Goal: Information Seeking & Learning: Learn about a topic

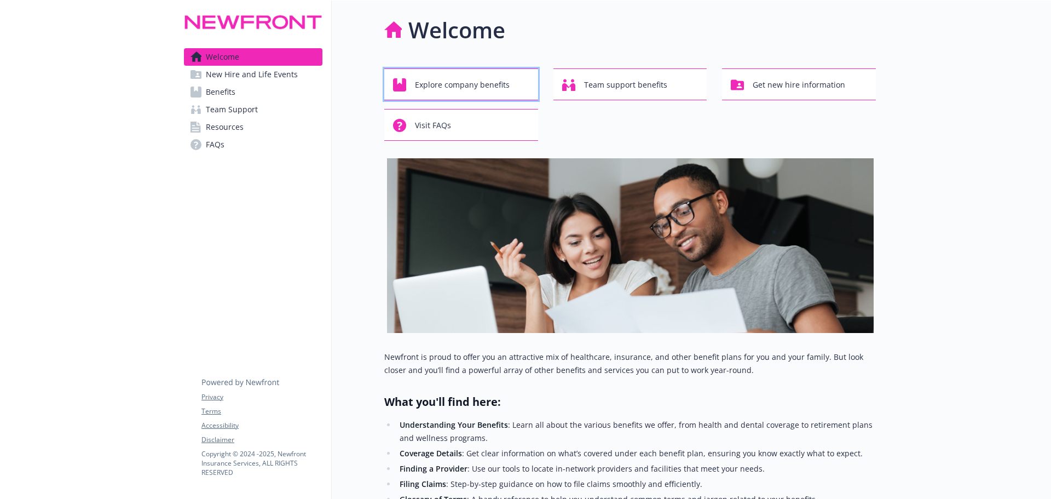
click at [453, 88] on span "Explore company benefits" at bounding box center [462, 84] width 95 height 21
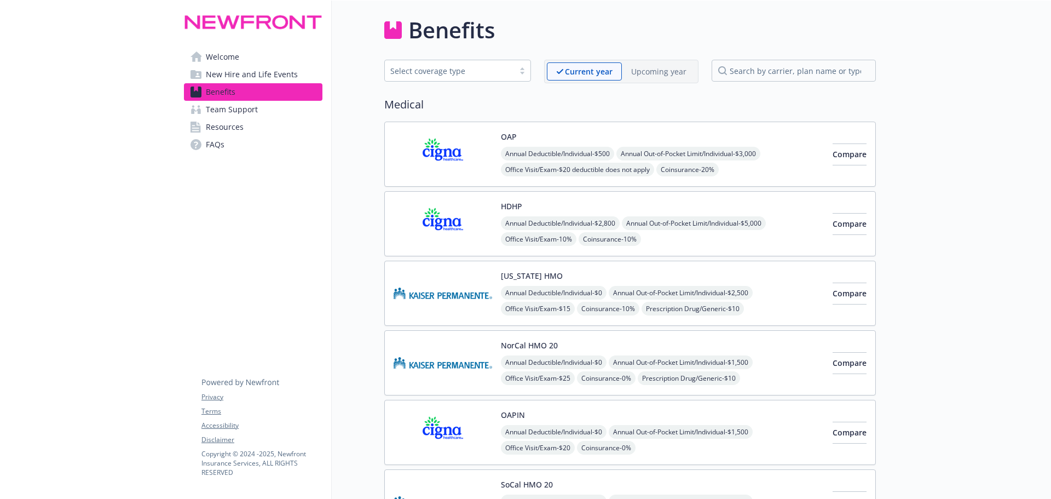
click at [224, 50] on span "Welcome" at bounding box center [222, 57] width 33 height 18
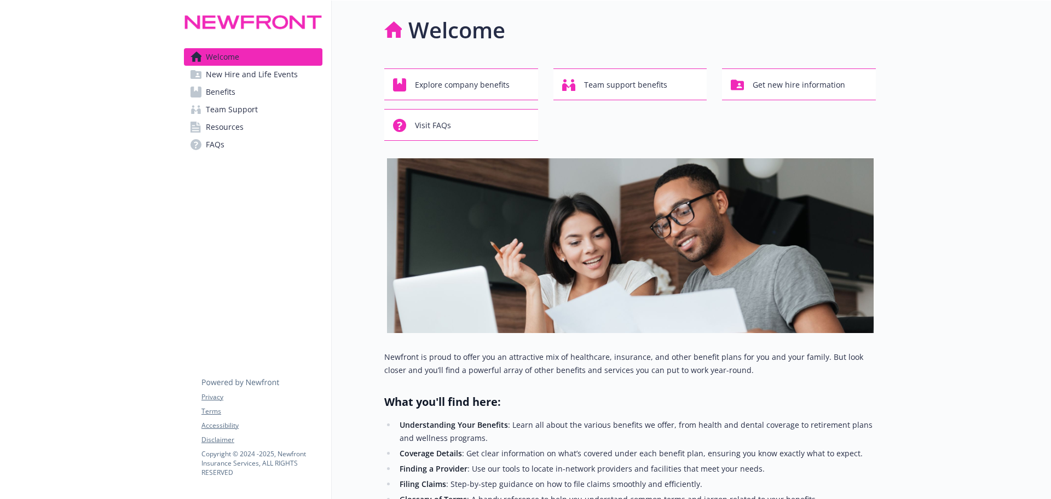
click at [223, 28] on img at bounding box center [253, 22] width 138 height 26
click at [228, 22] on img at bounding box center [253, 22] width 138 height 26
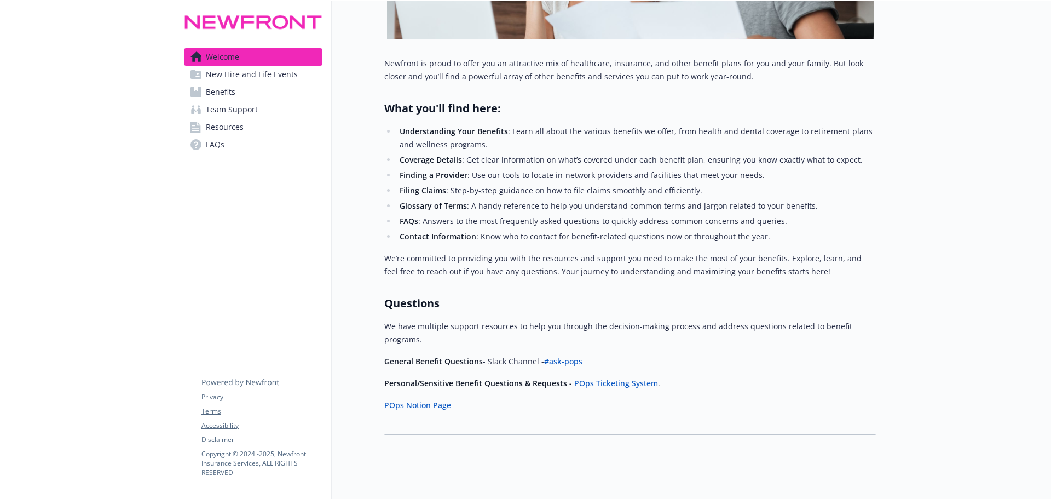
scroll to position [303, 0]
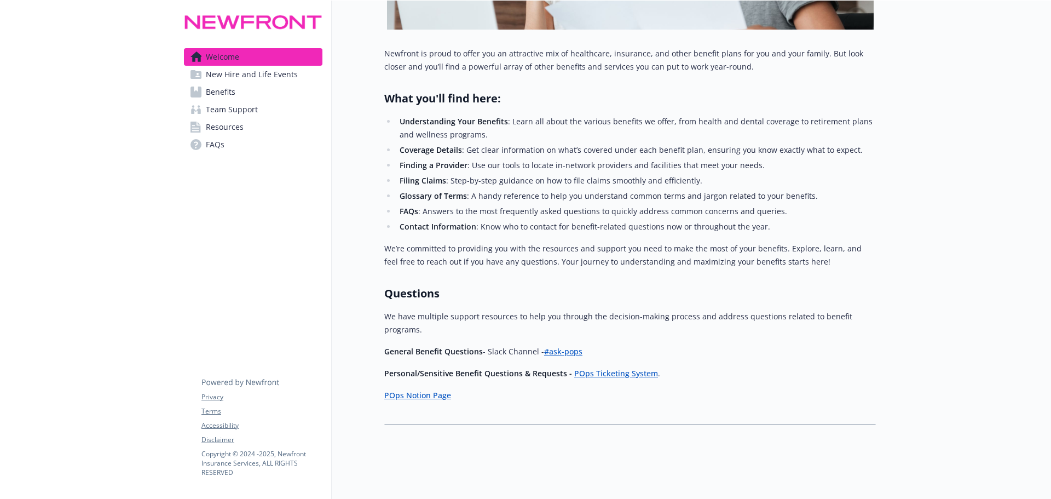
click at [428, 390] on link "POps Notion Page" at bounding box center [417, 395] width 67 height 10
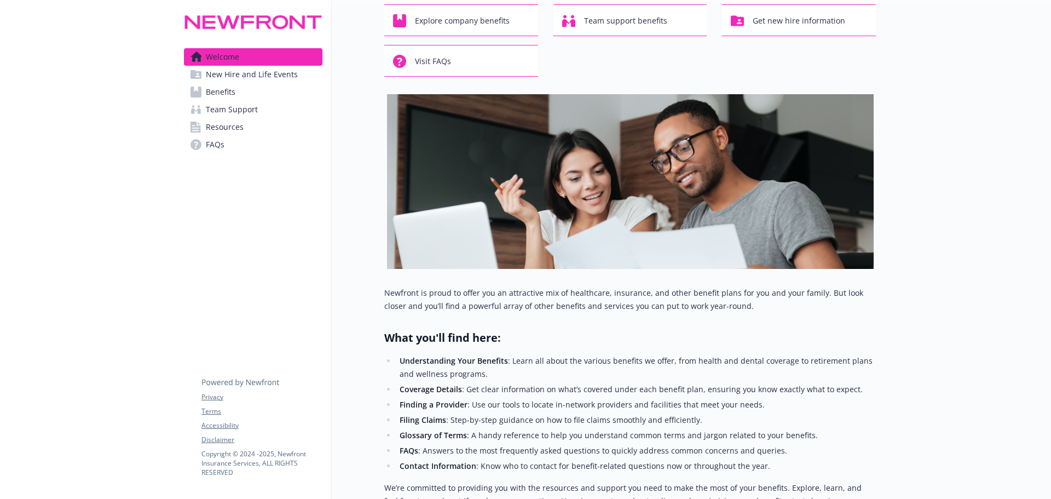
scroll to position [0, 0]
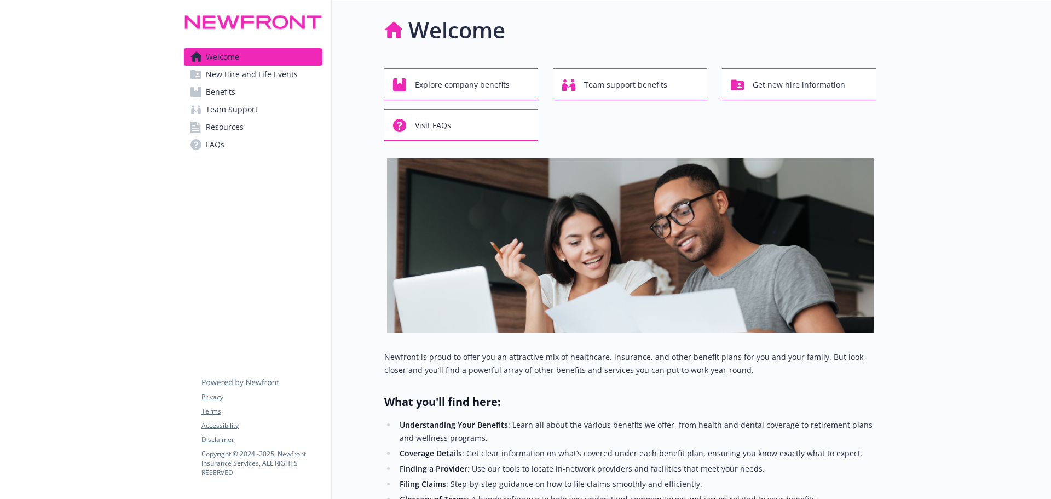
click at [449, 30] on h1 "Welcome" at bounding box center [456, 30] width 97 height 33
click at [484, 131] on div "Visit FAQs" at bounding box center [463, 125] width 140 height 21
click at [257, 18] on img at bounding box center [253, 22] width 138 height 26
click at [512, 33] on div "Welcome" at bounding box center [629, 30] width 491 height 33
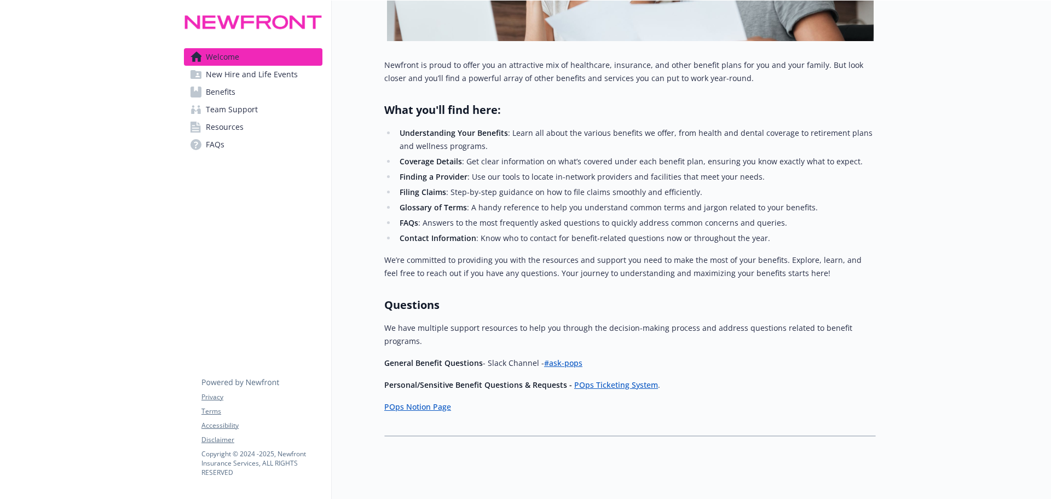
scroll to position [303, 0]
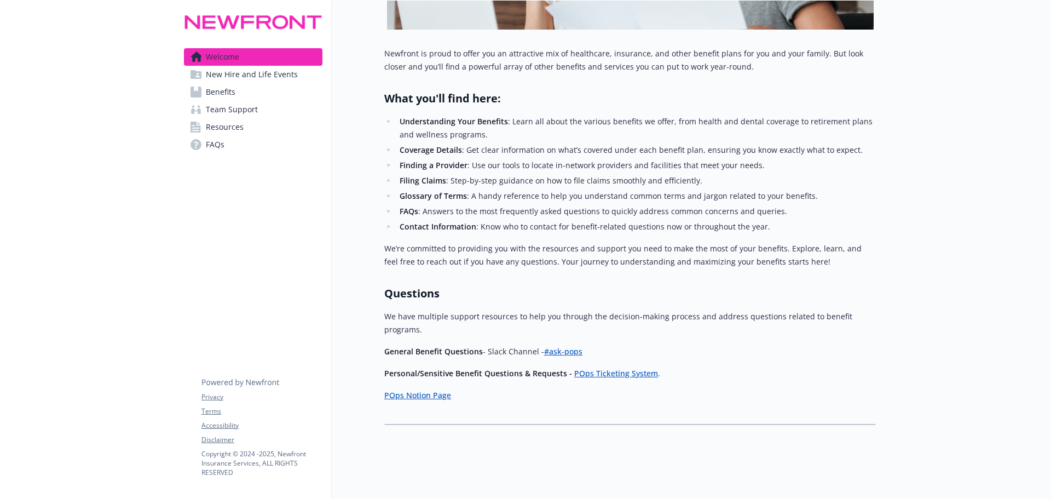
click at [438, 390] on link "POps Notion Page" at bounding box center [417, 395] width 67 height 10
